Goal: Task Accomplishment & Management: Manage account settings

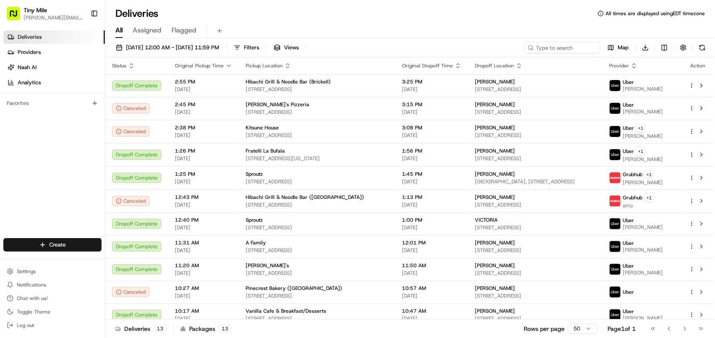
click at [652, 25] on div "All Assigned Flagged" at bounding box center [410, 31] width 610 height 15
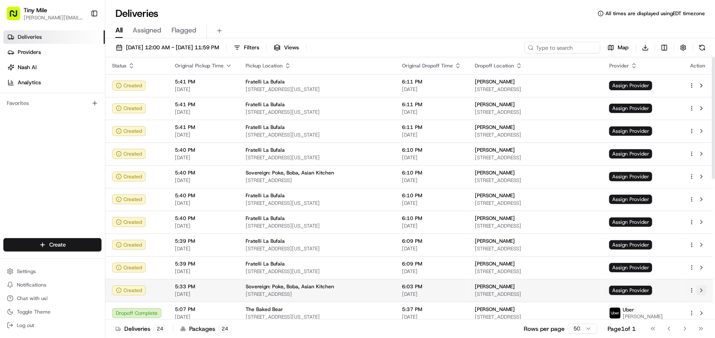
click at [704, 290] on button at bounding box center [702, 290] width 10 height 10
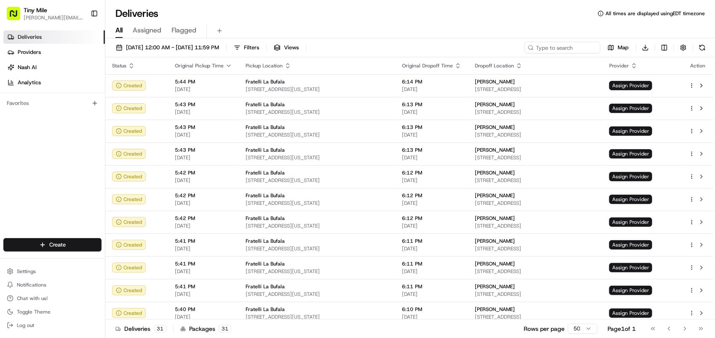
click at [35, 187] on div "Deliveries Providers Nash AI Analytics Favorites" at bounding box center [52, 135] width 105 height 216
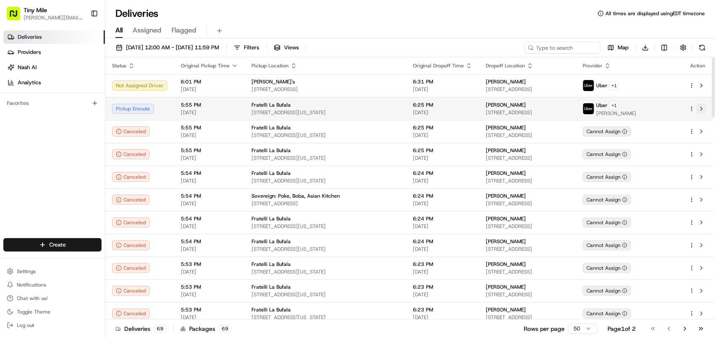
click at [700, 112] on button at bounding box center [702, 109] width 10 height 10
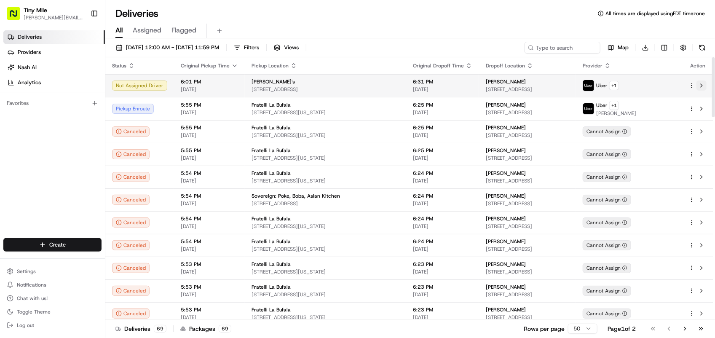
click at [704, 85] on button at bounding box center [702, 85] width 10 height 10
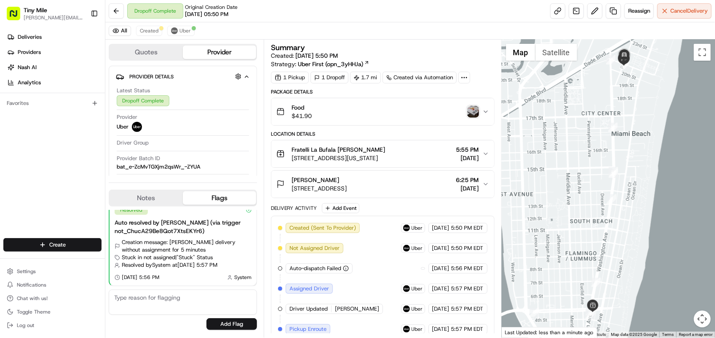
click at [473, 114] on img "button" at bounding box center [473, 112] width 12 height 12
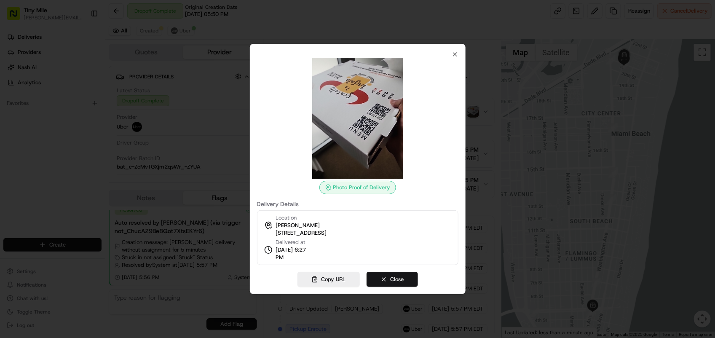
click at [378, 279] on button "Close" at bounding box center [392, 279] width 51 height 15
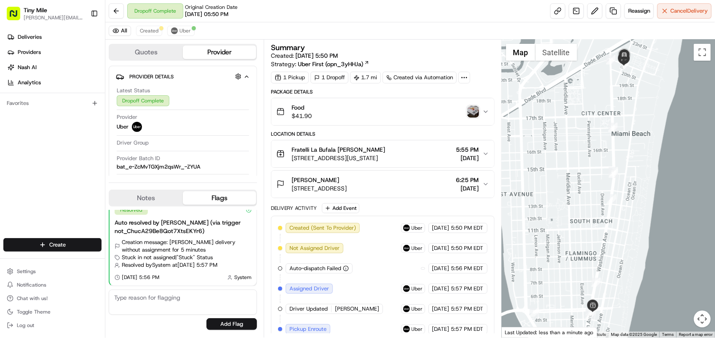
click at [322, 184] on span "Francesco Francesco M." at bounding box center [316, 180] width 48 height 8
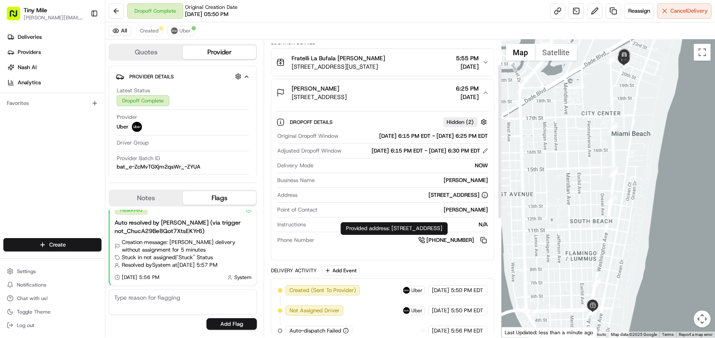
scroll to position [105, 0]
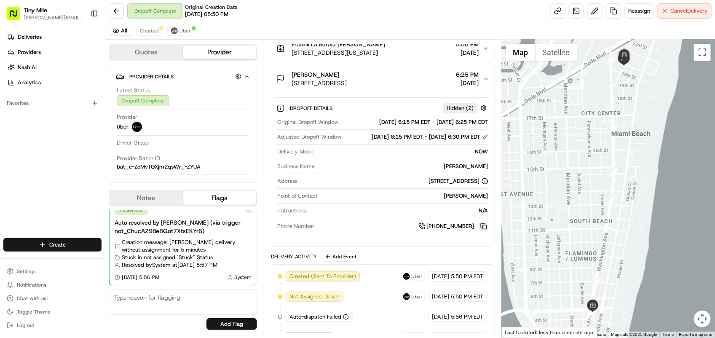
click at [484, 231] on button at bounding box center [483, 226] width 9 height 9
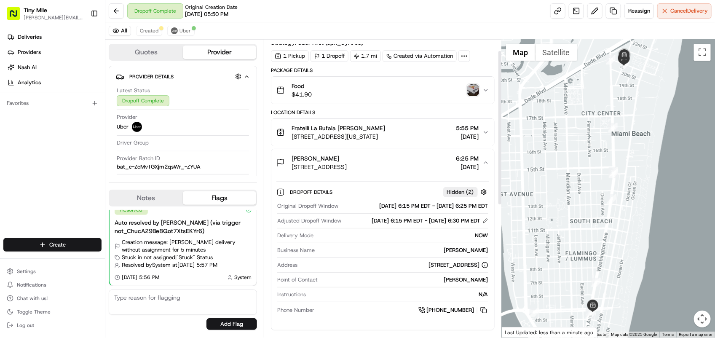
scroll to position [0, 0]
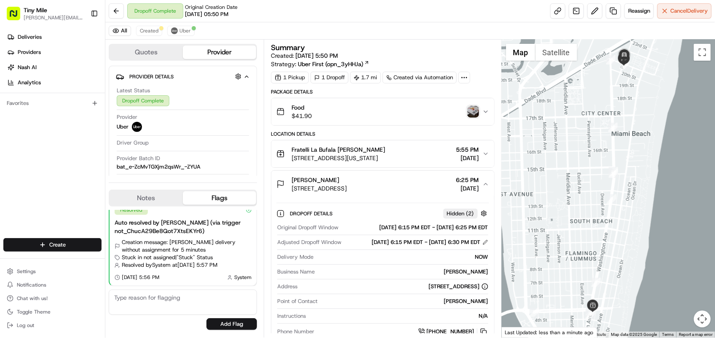
click at [475, 111] on img "button" at bounding box center [473, 112] width 12 height 12
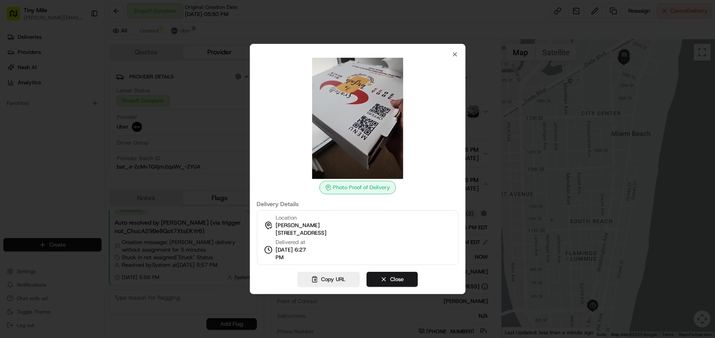
click at [504, 111] on div at bounding box center [357, 169] width 715 height 338
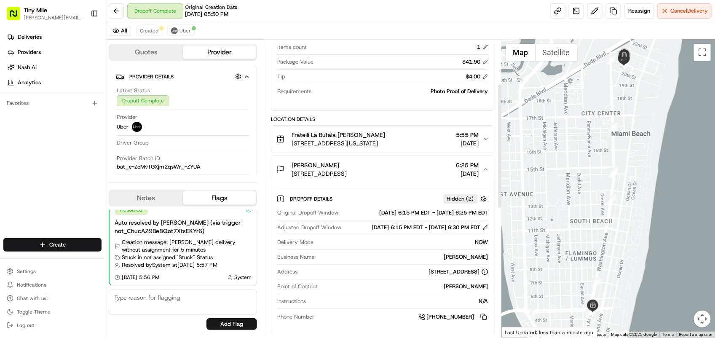
scroll to position [158, 0]
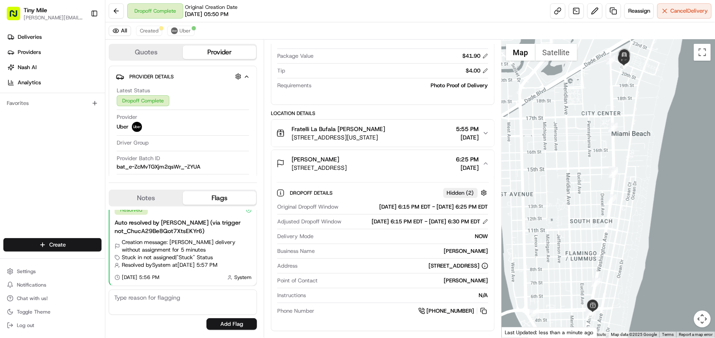
click at [347, 165] on span "336 21st St #351, Miami Beach, FL 33139, USA" at bounding box center [319, 168] width 55 height 8
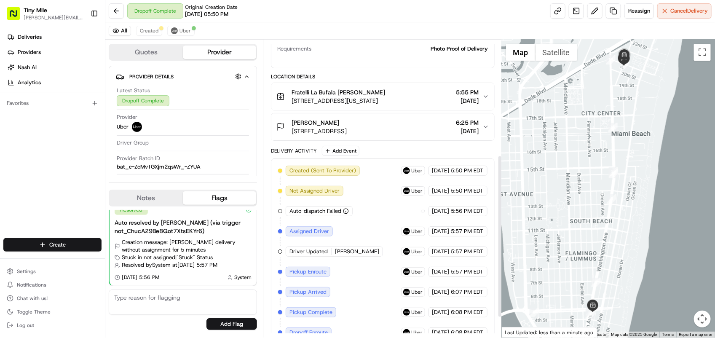
scroll to position [211, 0]
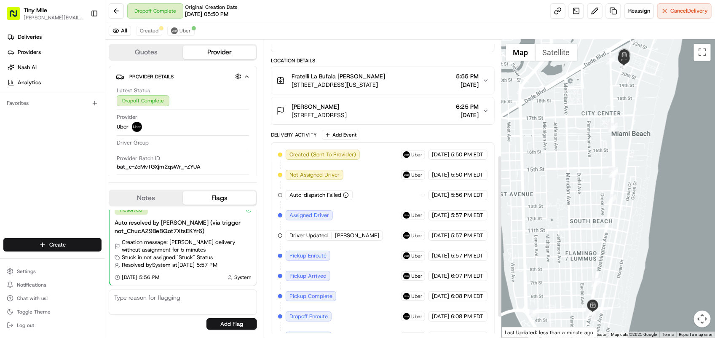
click at [347, 117] on span "336 21st St #351, Miami Beach, FL 33139, USA" at bounding box center [319, 115] width 55 height 8
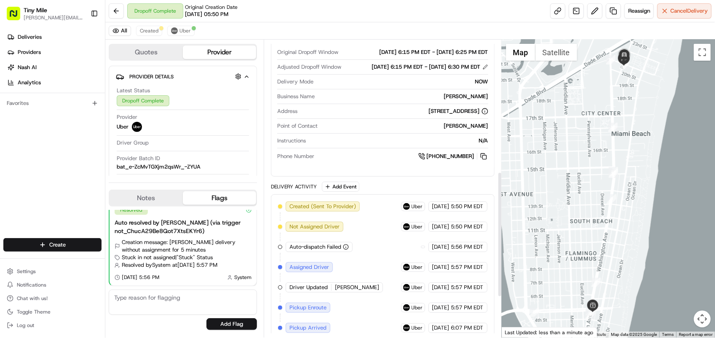
scroll to position [316, 0]
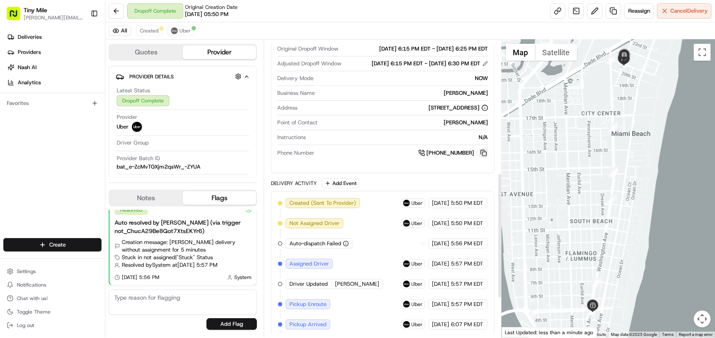
click at [484, 158] on button at bounding box center [483, 152] width 9 height 9
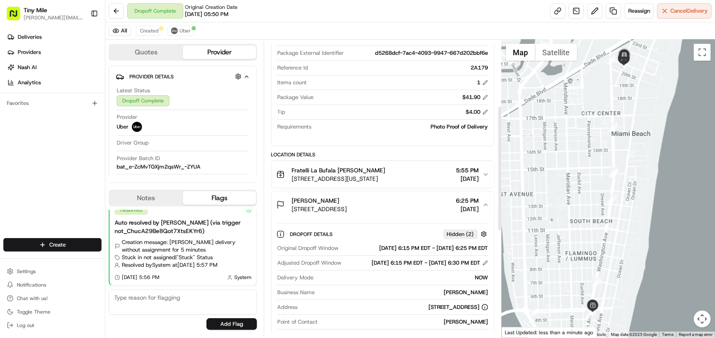
scroll to position [105, 0]
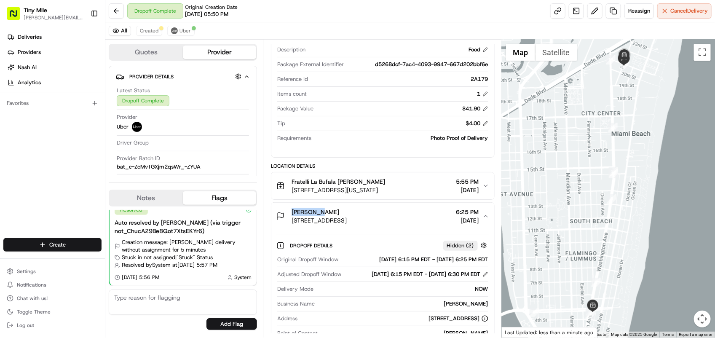
drag, startPoint x: 287, startPoint y: 213, endPoint x: 318, endPoint y: 213, distance: 31.6
click at [318, 213] on div "Francesco Francesco M. 336 21st St #351, Miami Beach, FL 33139, USA" at bounding box center [311, 216] width 70 height 17
copy span "[PERSON_NAME]"
drag, startPoint x: 290, startPoint y: 180, endPoint x: 335, endPoint y: 184, distance: 46.1
click at [335, 184] on div "Fratelli La Bufala Francesco M. 437 Washington Ave, Miami Beach, FL 33139, USA" at bounding box center [330, 185] width 109 height 17
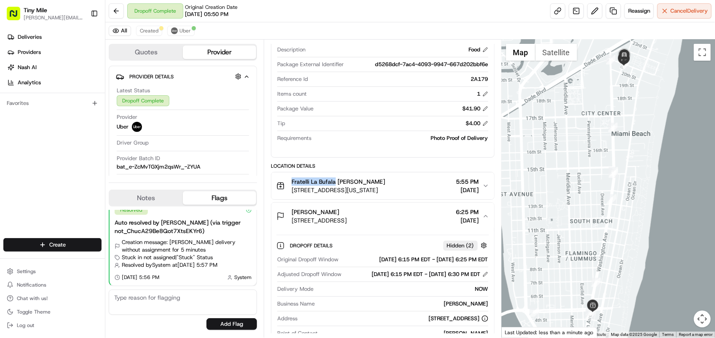
copy span "Fratelli La Bufala"
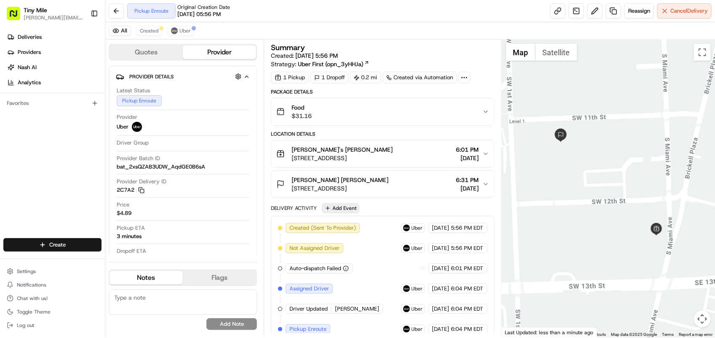
scroll to position [10, 0]
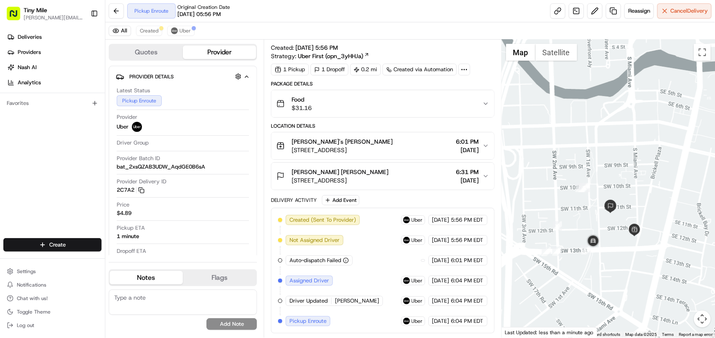
click at [148, 54] on button "Quotes" at bounding box center [146, 52] width 73 height 13
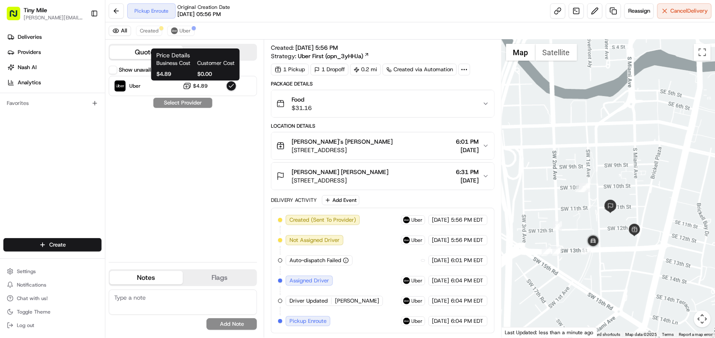
click at [182, 100] on div "Show unavailable Uber $4.89 Select Provider" at bounding box center [183, 161] width 148 height 190
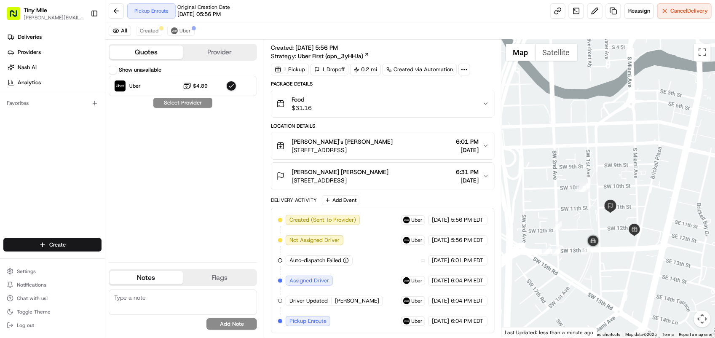
click at [182, 108] on div "Show unavailable Uber $4.89 Select Provider" at bounding box center [183, 161] width 148 height 190
click at [182, 106] on div "Show unavailable Uber $4.89 Select Provider" at bounding box center [183, 161] width 148 height 190
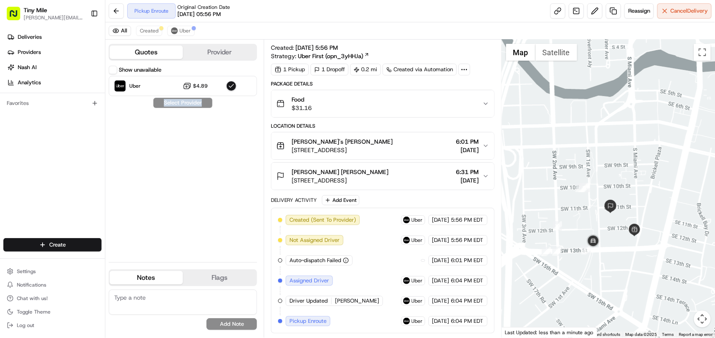
click at [182, 105] on div "Show unavailable Uber $4.89 Select Provider" at bounding box center [183, 161] width 148 height 190
click at [156, 171] on div "Show unavailable Uber $4.89 Select Provider" at bounding box center [183, 161] width 148 height 190
click at [55, 51] on link "Providers" at bounding box center [54, 52] width 102 height 13
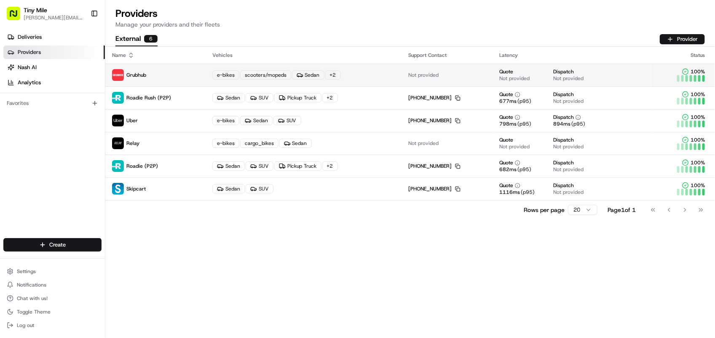
click at [126, 70] on p "Grubhub" at bounding box center [155, 75] width 87 height 12
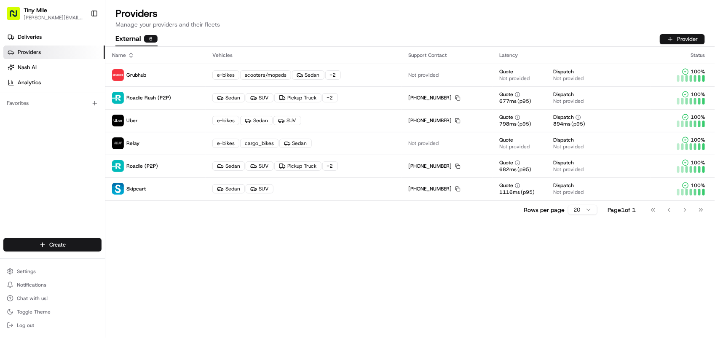
click at [692, 40] on button "Provider" at bounding box center [682, 39] width 45 height 10
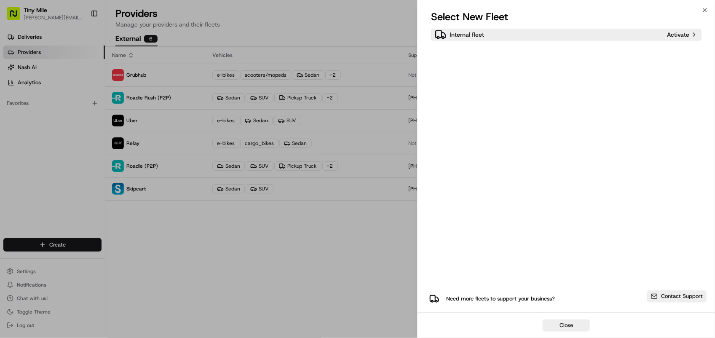
click at [502, 33] on div "Internal fleet" at bounding box center [549, 35] width 229 height 12
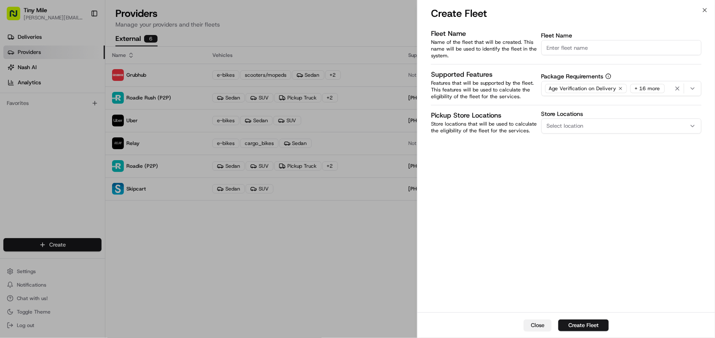
click at [536, 324] on button "Close" at bounding box center [538, 325] width 28 height 12
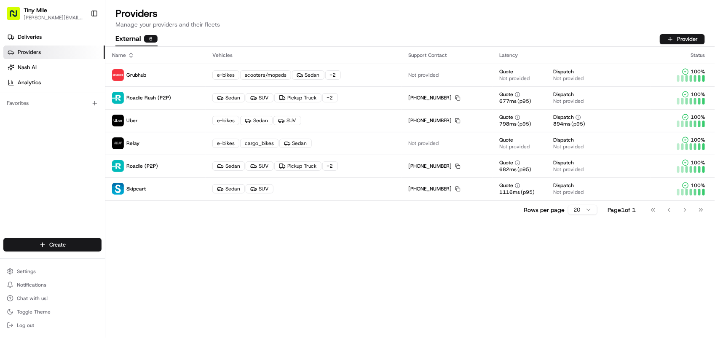
click at [214, 239] on div "Name Vehicles Support Contact Latency Status Grubhub e-bikes scooters/mopeds Se…" at bounding box center [410, 192] width 610 height 291
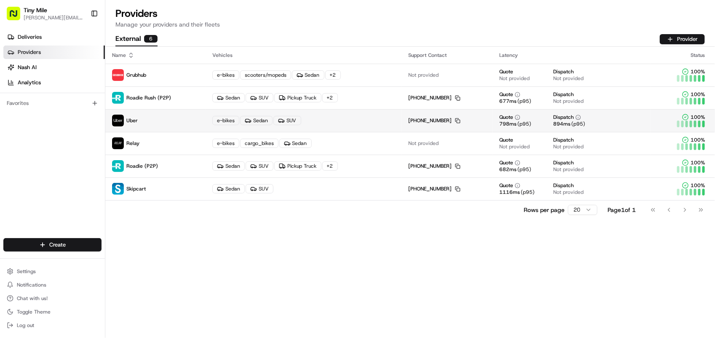
click at [121, 118] on img at bounding box center [118, 121] width 12 height 12
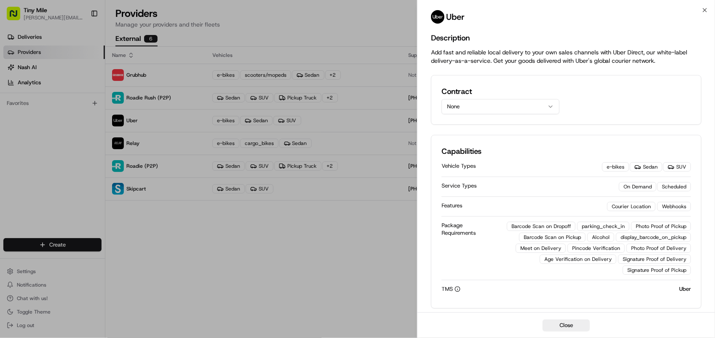
scroll to position [187, 0]
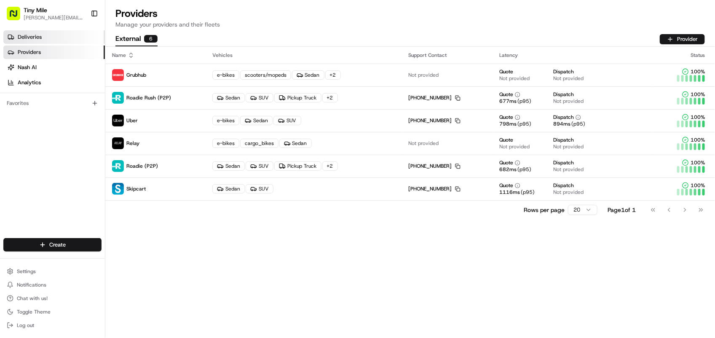
click at [36, 36] on span "Deliveries" at bounding box center [30, 37] width 24 height 8
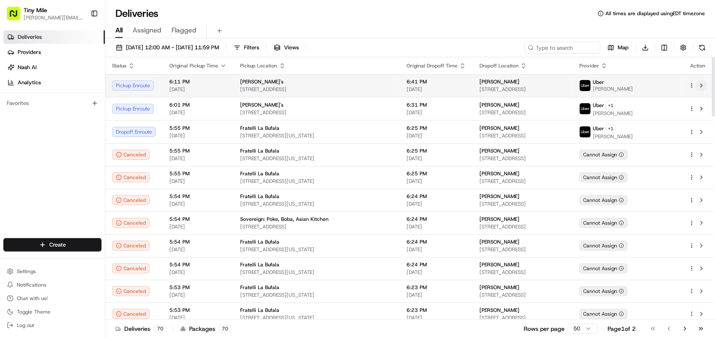
click at [702, 89] on button at bounding box center [702, 85] width 10 height 10
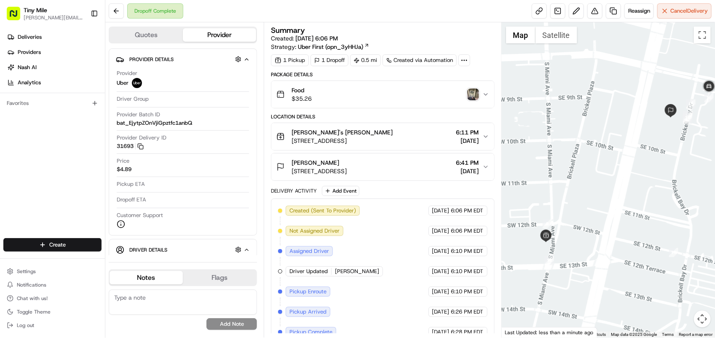
click at [472, 98] on img "button" at bounding box center [473, 95] width 12 height 12
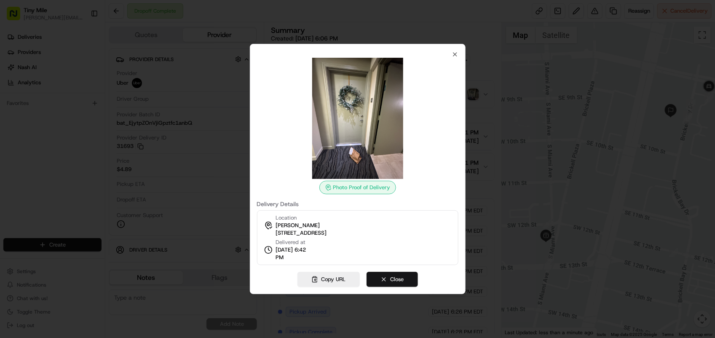
click at [391, 274] on button "Close" at bounding box center [392, 279] width 51 height 15
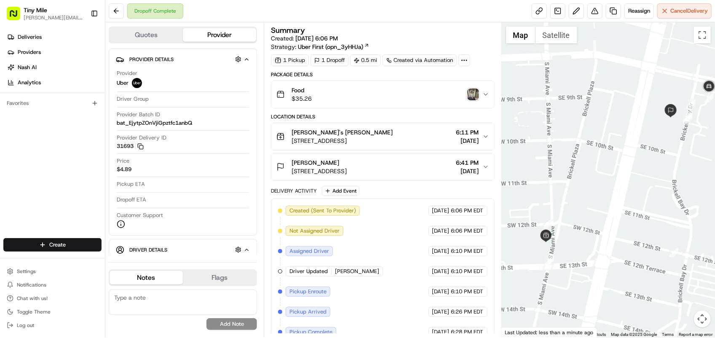
click at [332, 161] on span "Kellye Kellye Koubek" at bounding box center [316, 162] width 48 height 8
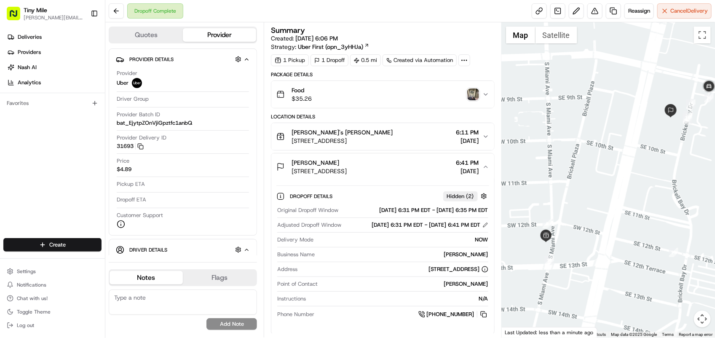
scroll to position [211, 0]
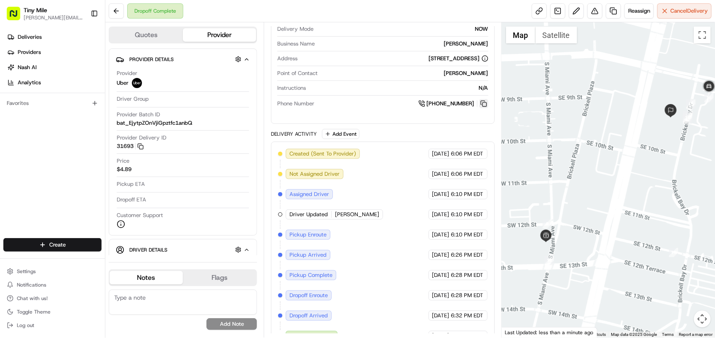
click at [486, 108] on button at bounding box center [483, 103] width 9 height 9
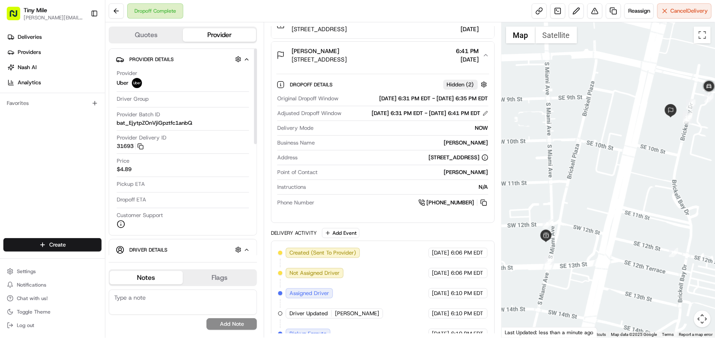
scroll to position [0, 0]
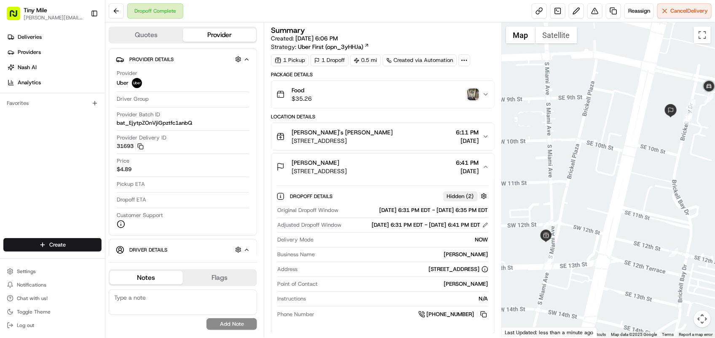
click at [303, 162] on span "Kellye Kellye Koubek" at bounding box center [316, 162] width 48 height 8
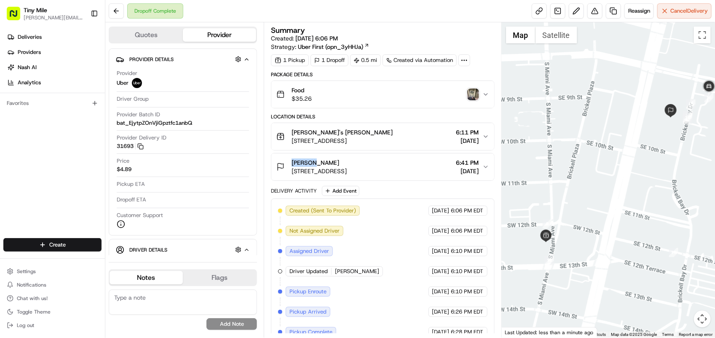
copy span "Kellye"
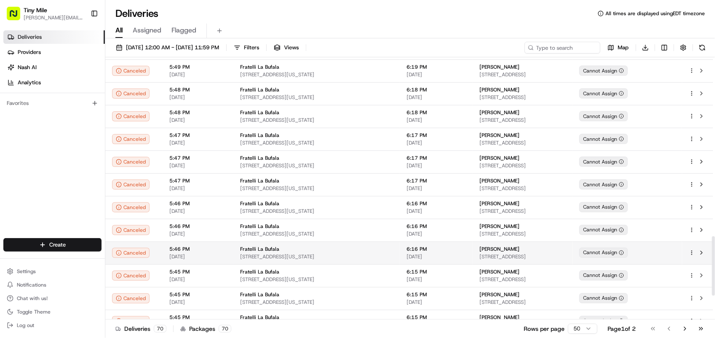
scroll to position [893, 0]
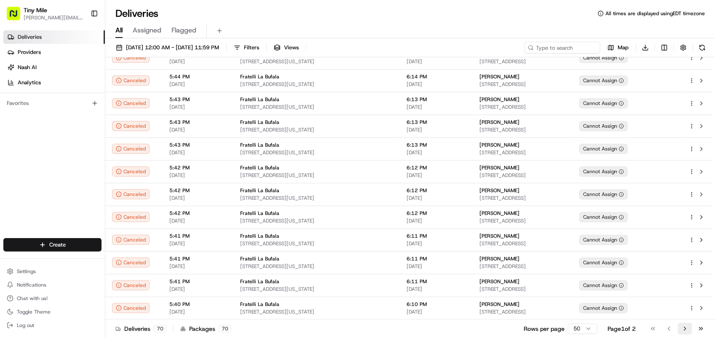
click at [682, 327] on button "Go to next page" at bounding box center [685, 329] width 14 height 12
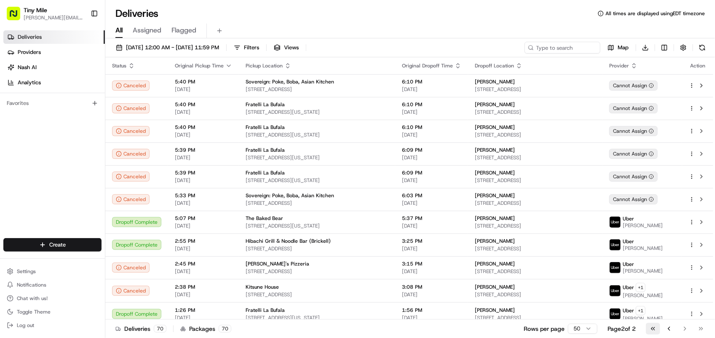
click at [654, 329] on button "Go to first page" at bounding box center [653, 329] width 14 height 12
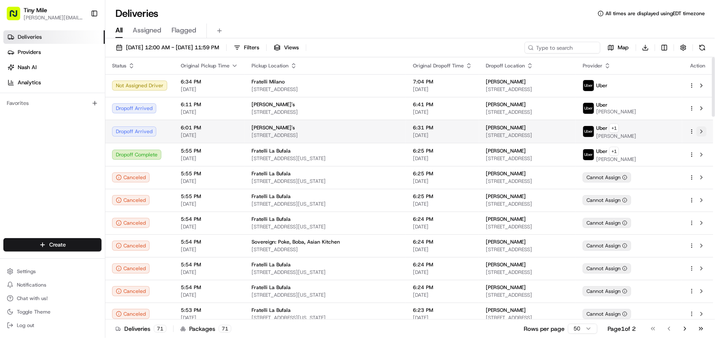
click at [703, 129] on button at bounding box center [702, 131] width 10 height 10
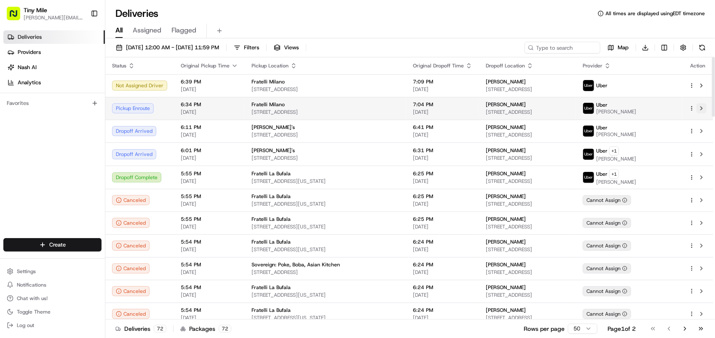
click at [700, 107] on button at bounding box center [702, 108] width 10 height 10
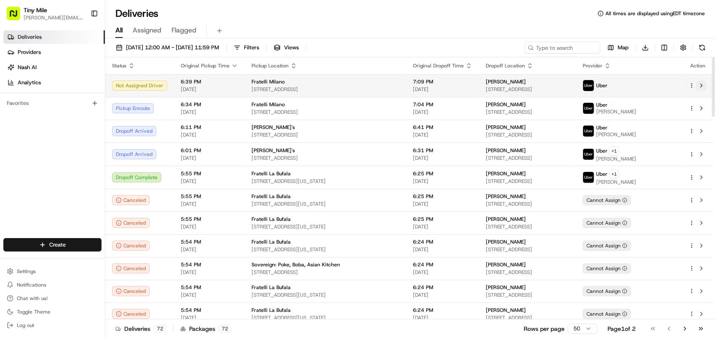
click at [705, 85] on button at bounding box center [702, 85] width 10 height 10
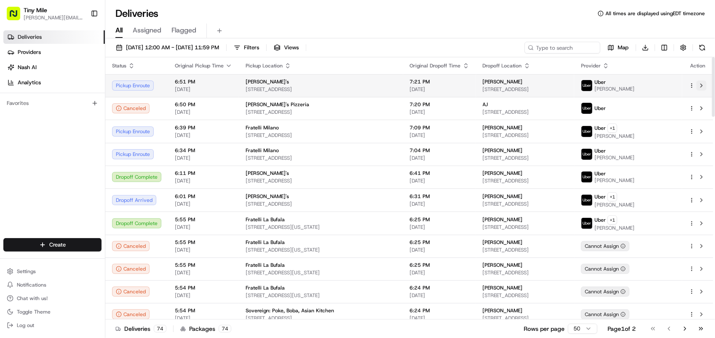
click at [700, 83] on button at bounding box center [702, 85] width 10 height 10
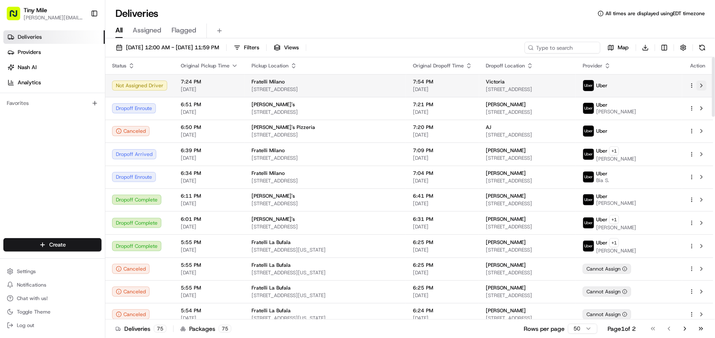
click at [704, 86] on button at bounding box center [702, 85] width 10 height 10
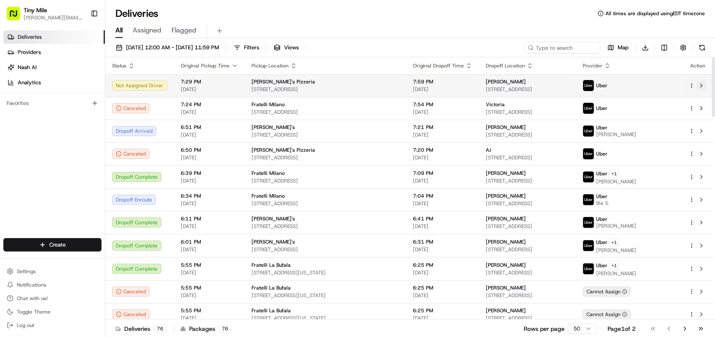
click at [702, 91] on button at bounding box center [702, 85] width 10 height 10
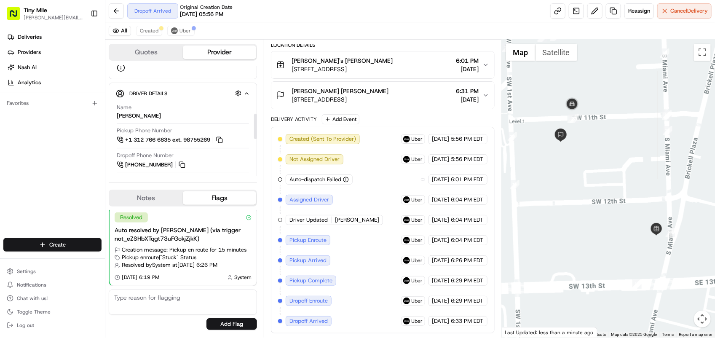
scroll to position [211, 0]
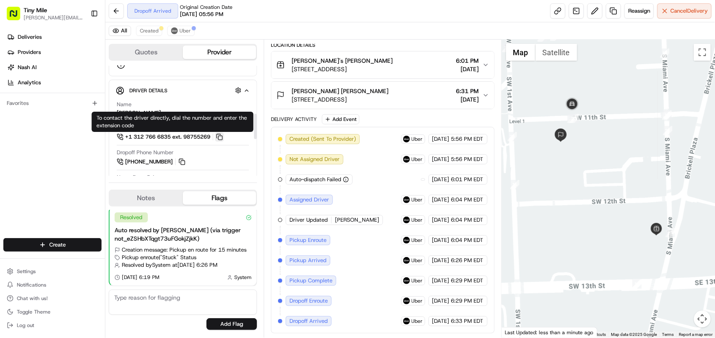
click at [224, 137] on button at bounding box center [219, 136] width 9 height 9
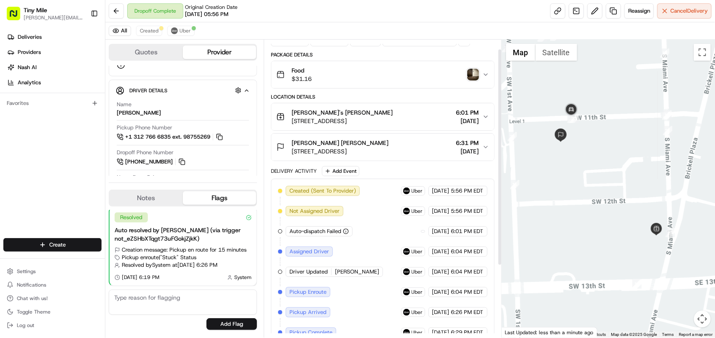
scroll to position [0, 0]
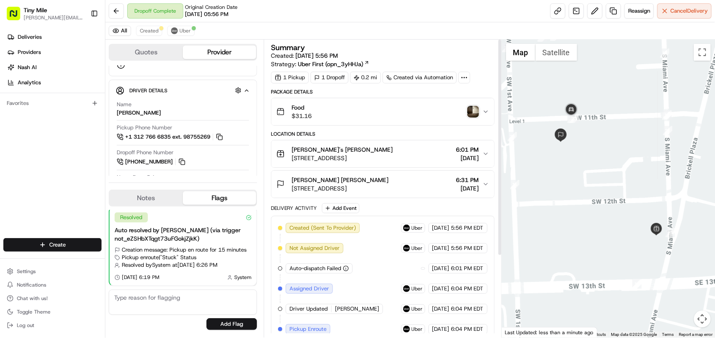
click at [473, 114] on img "button" at bounding box center [473, 112] width 12 height 12
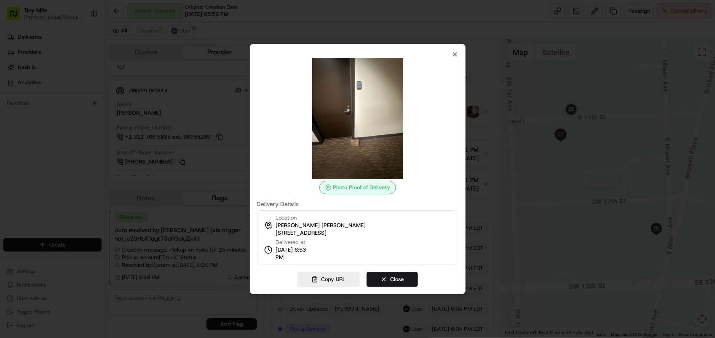
click at [361, 86] on img at bounding box center [357, 118] width 121 height 121
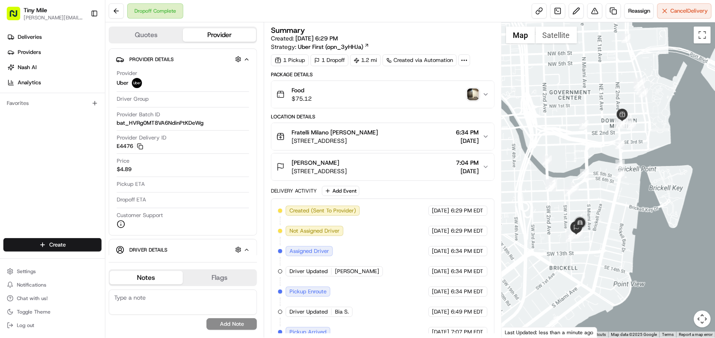
click at [470, 99] on img "button" at bounding box center [473, 95] width 12 height 12
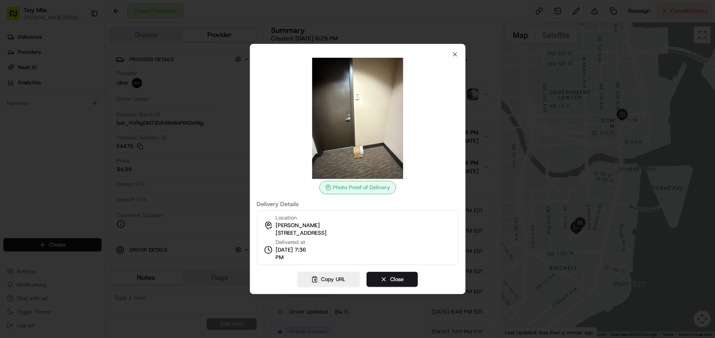
click at [361, 101] on img at bounding box center [357, 118] width 121 height 121
click at [359, 97] on img at bounding box center [357, 118] width 121 height 121
click at [514, 171] on div at bounding box center [357, 169] width 715 height 338
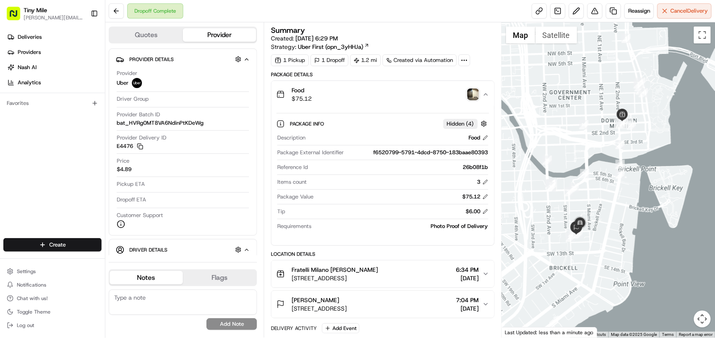
click at [339, 300] on span "Marcello Marcello Fonseca" at bounding box center [316, 300] width 48 height 8
drag, startPoint x: 343, startPoint y: 300, endPoint x: 445, endPoint y: 308, distance: 102.3
click at [456, 308] on span "[DATE]" at bounding box center [467, 308] width 23 height 8
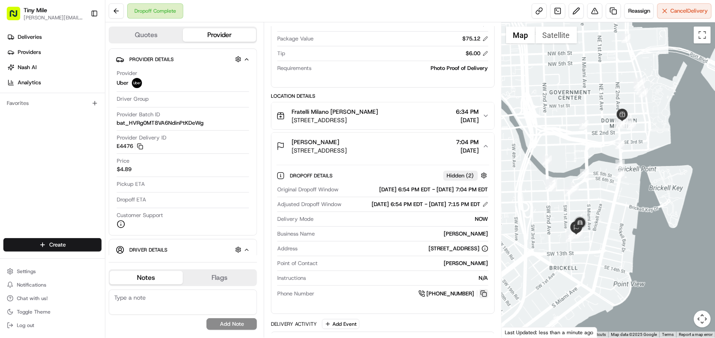
click at [483, 298] on button at bounding box center [483, 293] width 9 height 9
click at [300, 139] on span "Marcello Marcello Fonseca" at bounding box center [316, 142] width 48 height 8
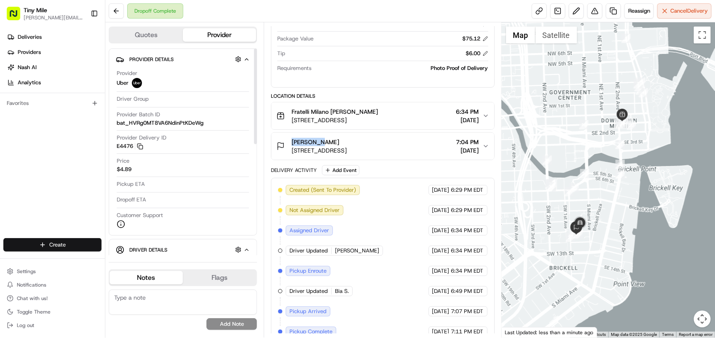
copy span "Marcello"
drag, startPoint x: 303, startPoint y: 112, endPoint x: 330, endPoint y: 114, distance: 27.5
click at [330, 114] on span "Fratelli Milano Marcello Fonseca" at bounding box center [335, 111] width 86 height 8
copy span "Fratelli Milano"
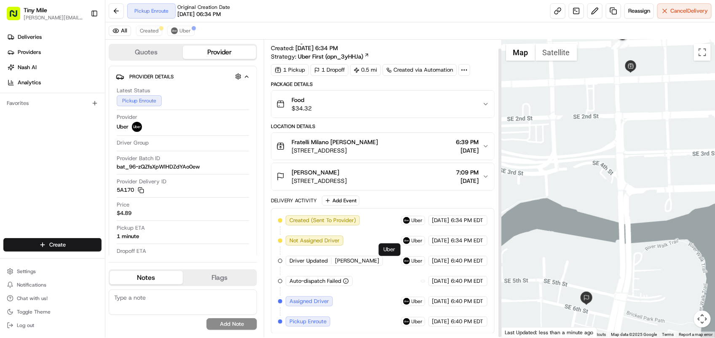
scroll to position [10, 0]
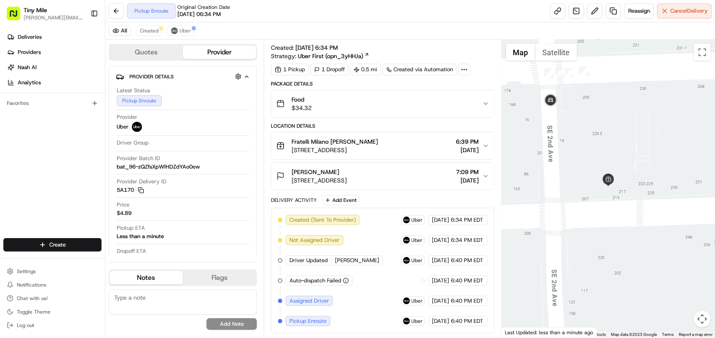
drag, startPoint x: 582, startPoint y: 119, endPoint x: 629, endPoint y: 101, distance: 50.0
click at [629, 101] on div at bounding box center [608, 189] width 213 height 298
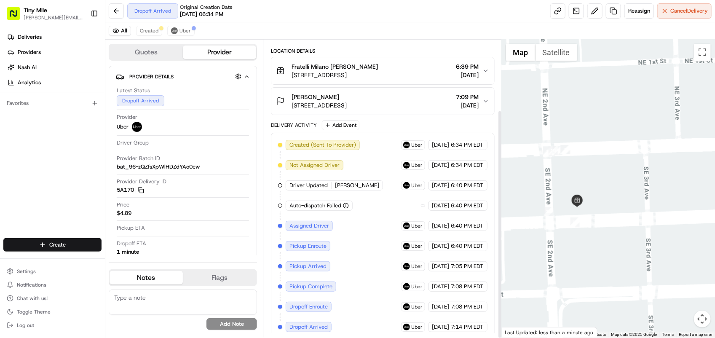
scroll to position [91, 0]
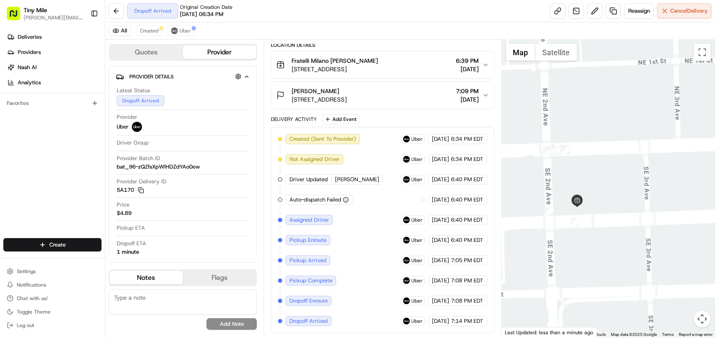
click at [347, 95] on span "[STREET_ADDRESS]" at bounding box center [319, 99] width 55 height 8
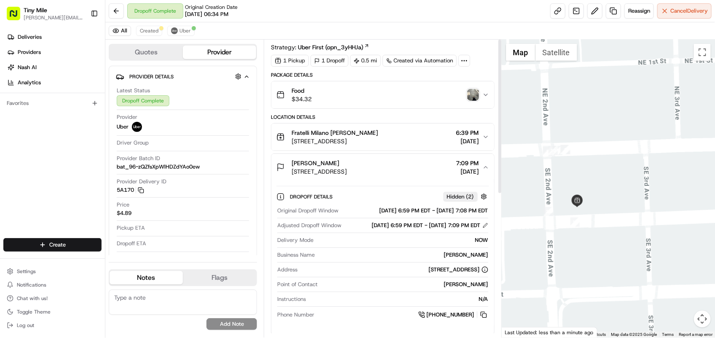
scroll to position [0, 0]
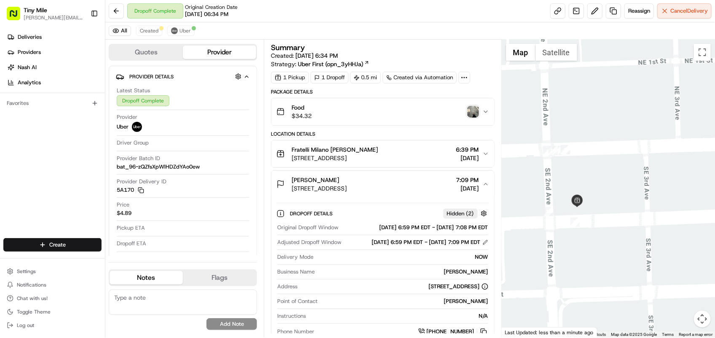
click at [472, 110] on img "button" at bounding box center [473, 112] width 12 height 12
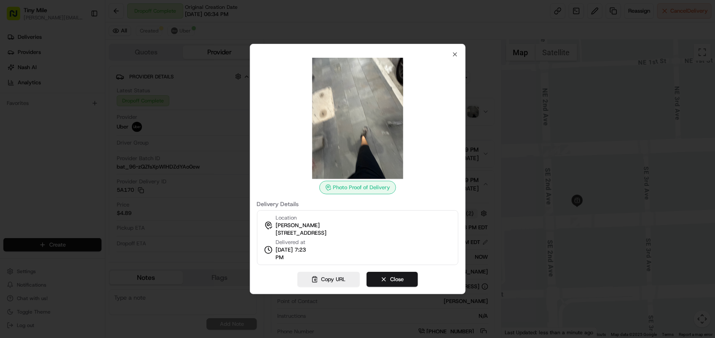
click at [502, 145] on div at bounding box center [357, 169] width 715 height 338
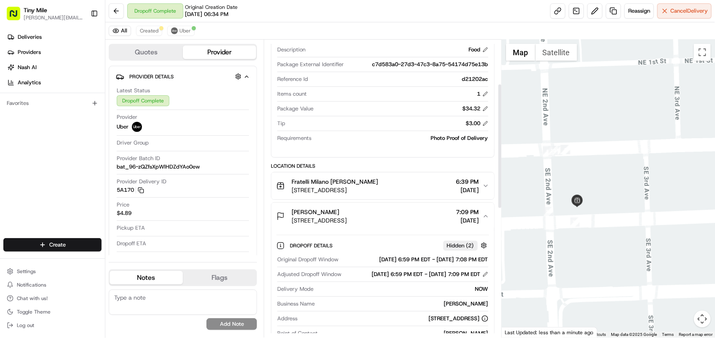
click at [329, 225] on span "500 Brickell Ave, Miami, FL 33131, USA" at bounding box center [319, 220] width 55 height 8
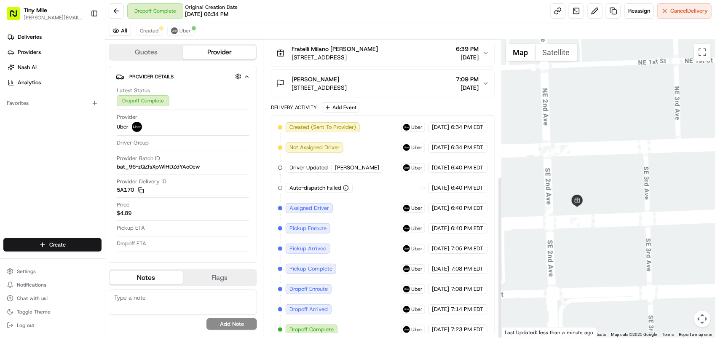
scroll to position [249, 0]
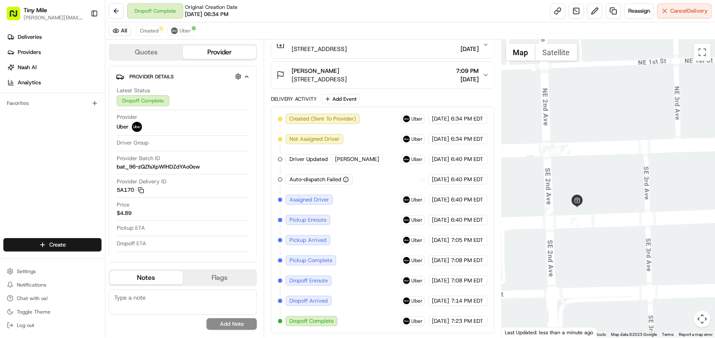
click at [347, 75] on span "500 Brickell Ave, Miami, FL 33131, USA" at bounding box center [319, 79] width 55 height 8
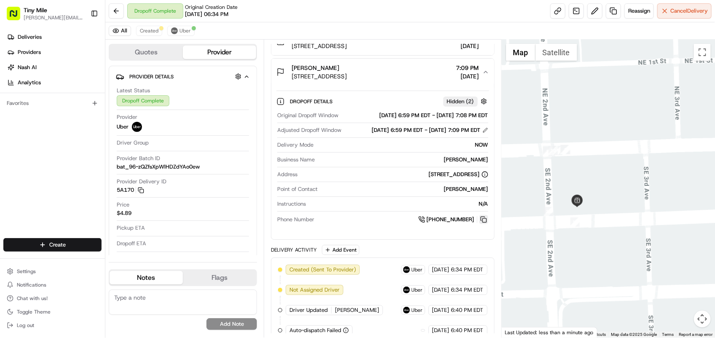
click at [482, 224] on button at bounding box center [483, 219] width 9 height 9
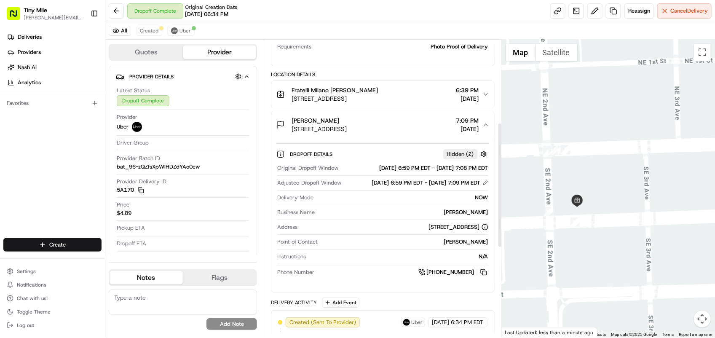
click at [302, 119] on span "Robert Robert Rocca" at bounding box center [316, 120] width 48 height 8
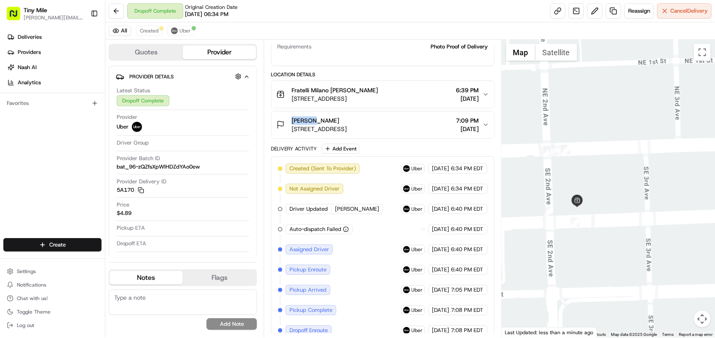
copy span "Robert"
drag, startPoint x: 292, startPoint y: 90, endPoint x: 330, endPoint y: 89, distance: 37.5
click at [330, 89] on span "Fratelli Milano Robert Rocca" at bounding box center [335, 90] width 86 height 8
copy span "Fratelli Milano"
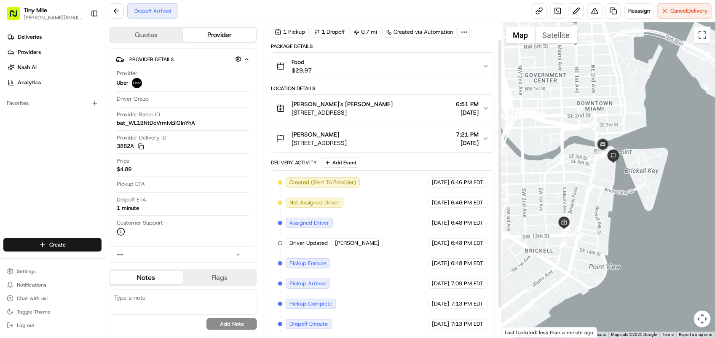
scroll to position [54, 0]
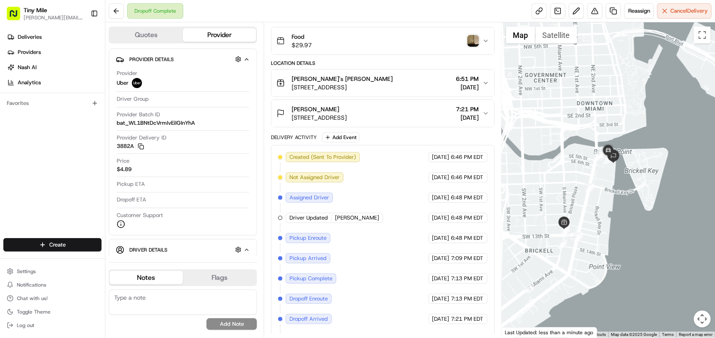
click at [467, 36] on div "button" at bounding box center [473, 41] width 12 height 12
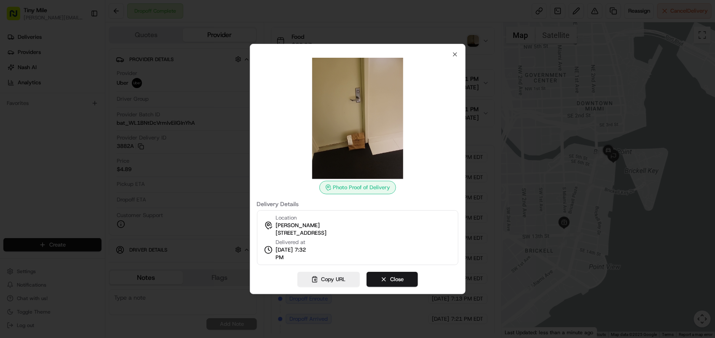
click at [518, 172] on div at bounding box center [357, 169] width 715 height 338
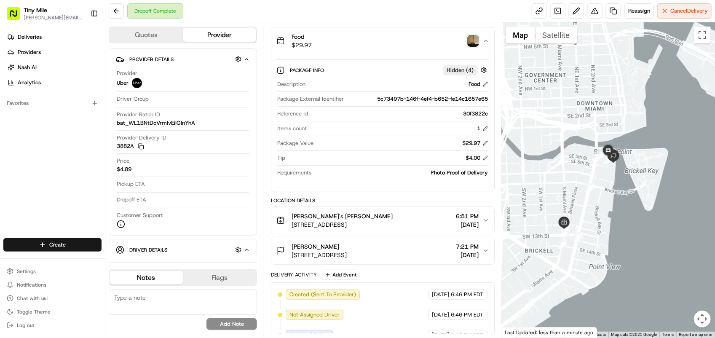
click at [334, 248] on div "[PERSON_NAME]" at bounding box center [319, 246] width 55 height 8
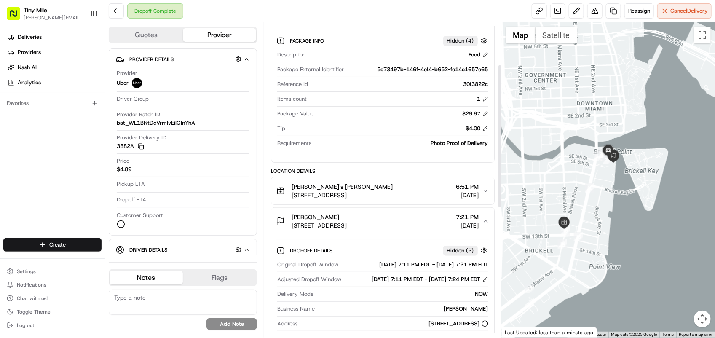
scroll to position [159, 0]
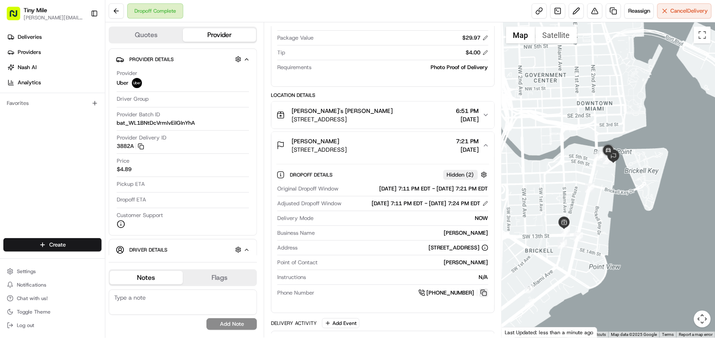
click at [485, 298] on button at bounding box center [483, 292] width 9 height 9
click at [295, 142] on span "Eric Eric Allen" at bounding box center [316, 141] width 48 height 8
copy span "[PERSON_NAME]"
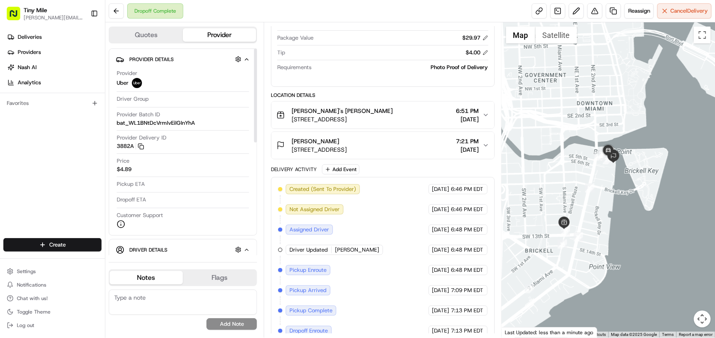
click at [306, 110] on span "Happea's Eric Allen" at bounding box center [342, 111] width 101 height 8
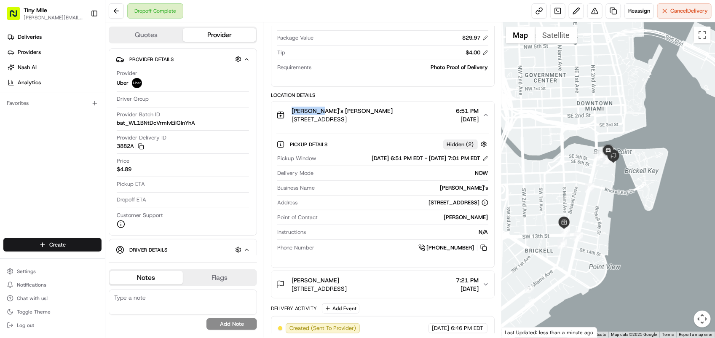
click at [306, 110] on span "Happea's Eric Allen" at bounding box center [342, 111] width 101 height 8
copy span "Happea's"
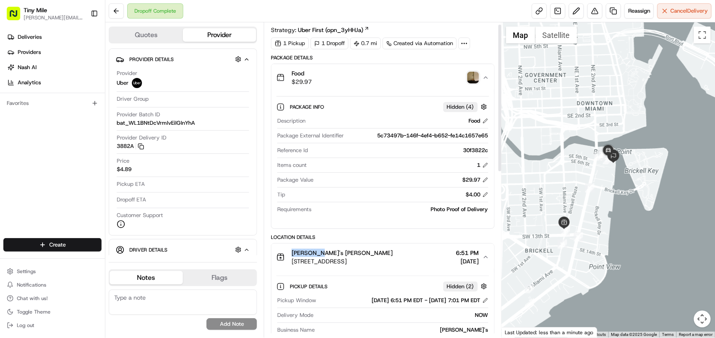
scroll to position [0, 0]
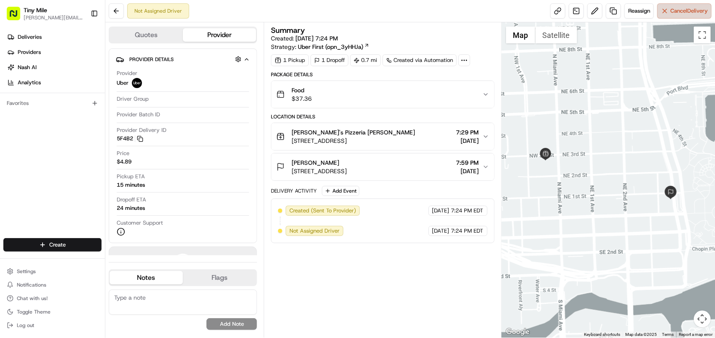
click at [676, 17] on button "Cancel Delivery" at bounding box center [684, 10] width 54 height 15
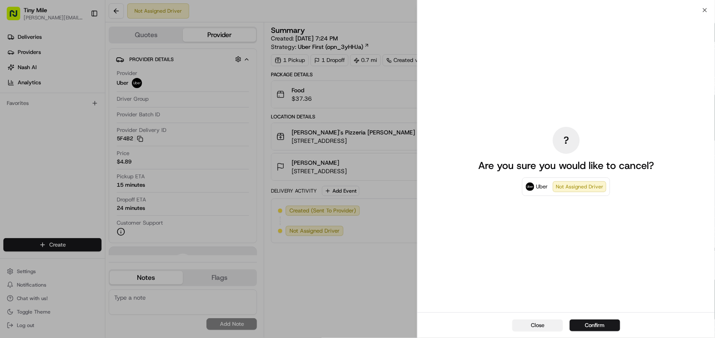
click at [532, 325] on button "Close" at bounding box center [537, 325] width 51 height 12
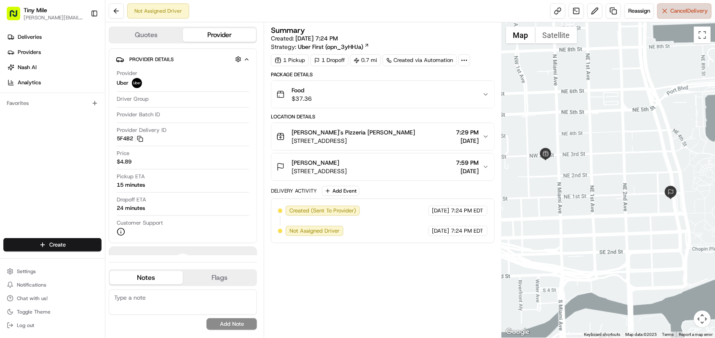
click at [679, 16] on button "Cancel Delivery" at bounding box center [684, 10] width 54 height 15
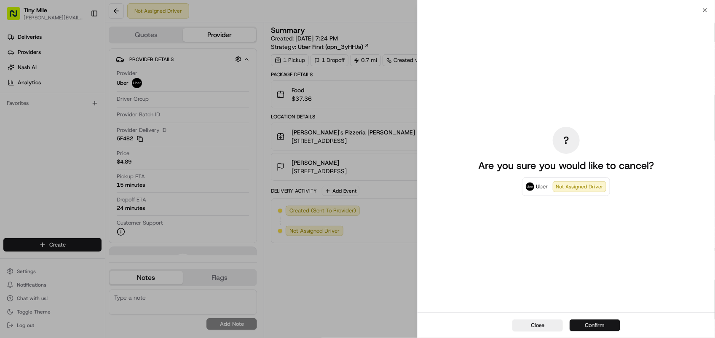
click at [586, 324] on button "Confirm" at bounding box center [595, 325] width 51 height 12
